Goal: Information Seeking & Learning: Understand process/instructions

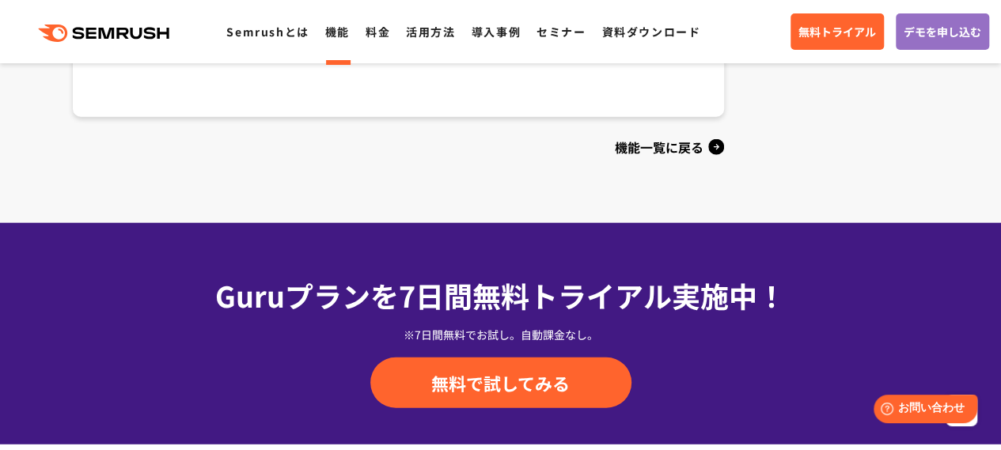
scroll to position [1896, 0]
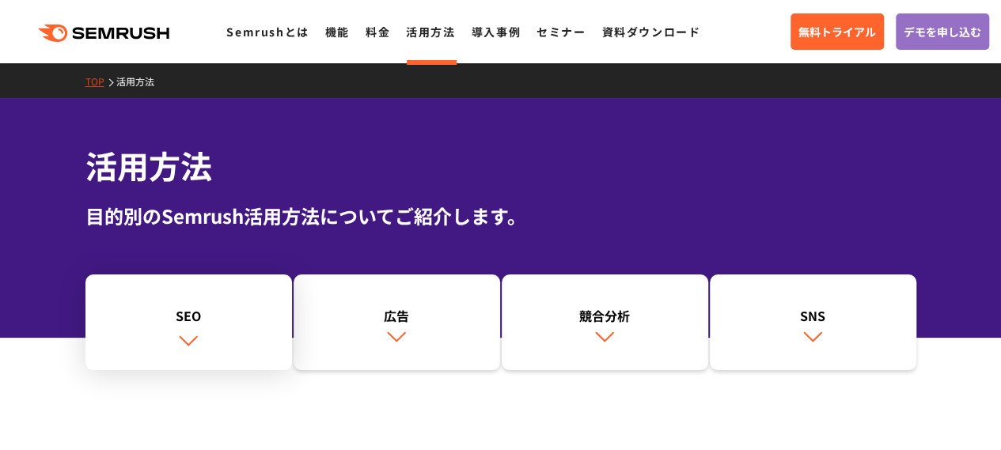
click at [203, 315] on div "SEO" at bounding box center [188, 315] width 191 height 19
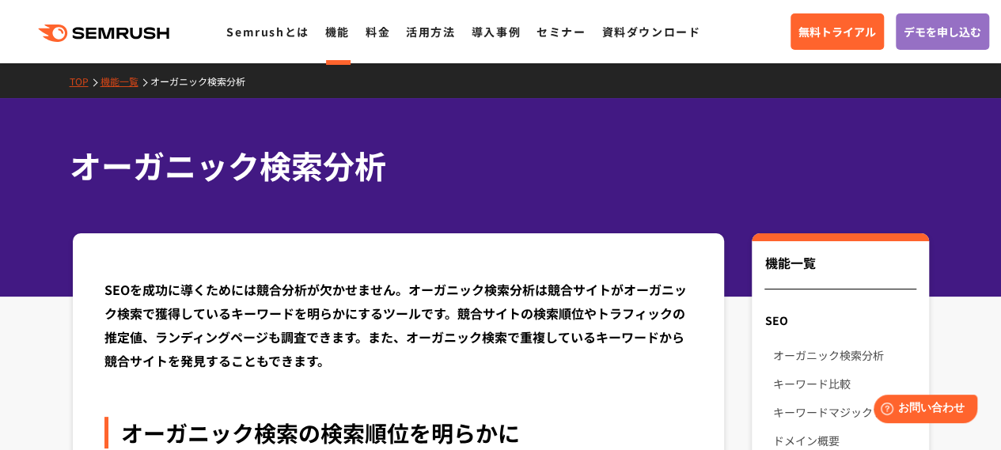
click at [215, 176] on h1 "オーガニック検索分析" at bounding box center [493, 165] width 847 height 47
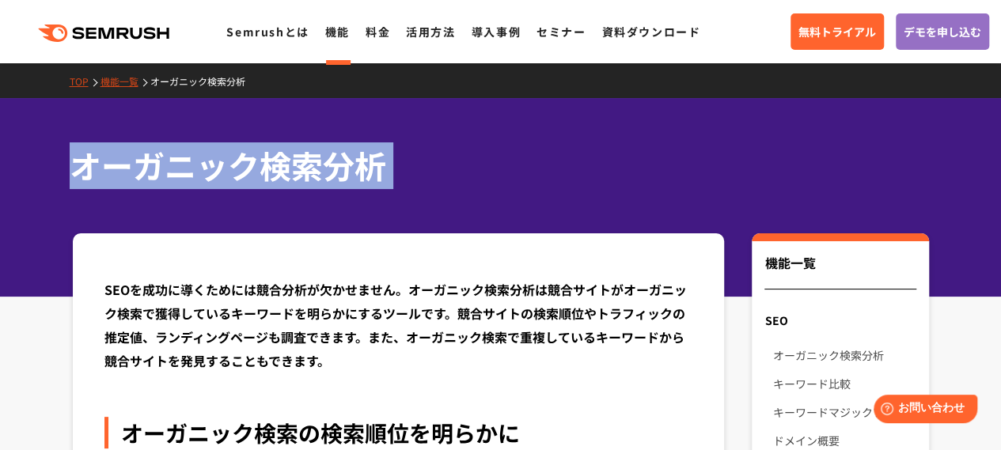
click at [215, 176] on h1 "オーガニック検索分析" at bounding box center [493, 165] width 847 height 47
copy div "オーガニック検索分析"
